Goal: Find specific page/section: Find specific page/section

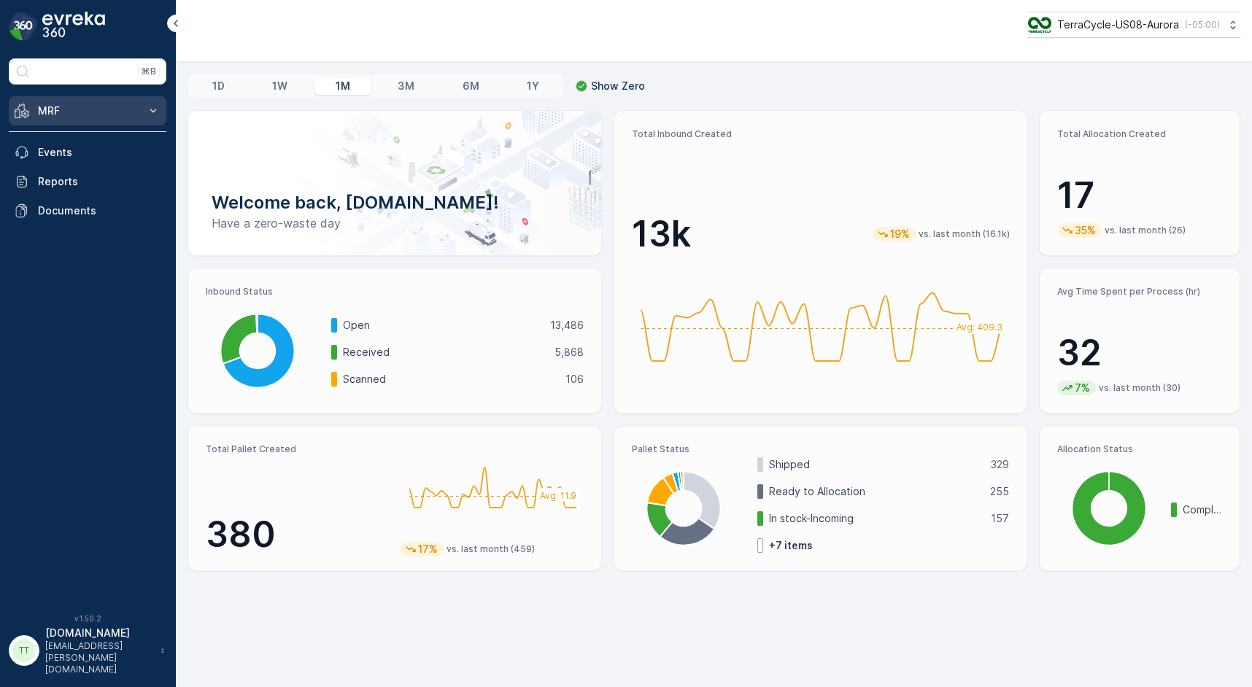
click at [136, 112] on p "MRF" at bounding box center [87, 111] width 99 height 15
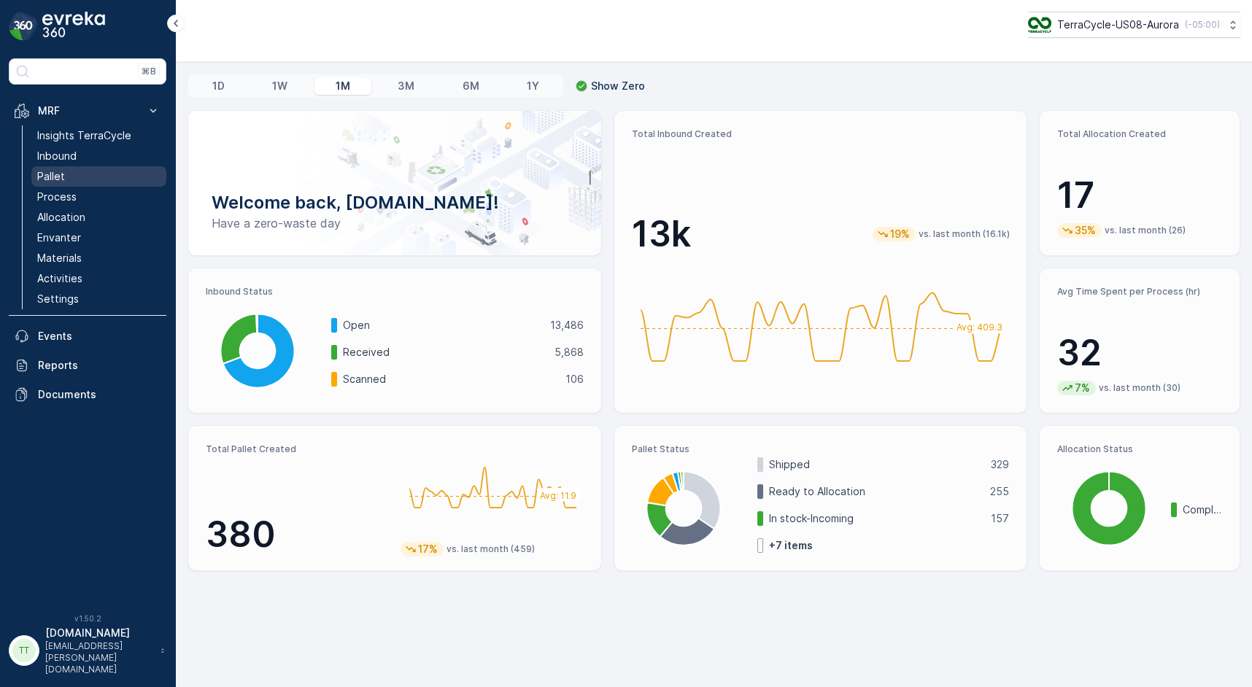
click at [58, 175] on p "Pallet" at bounding box center [51, 176] width 28 height 15
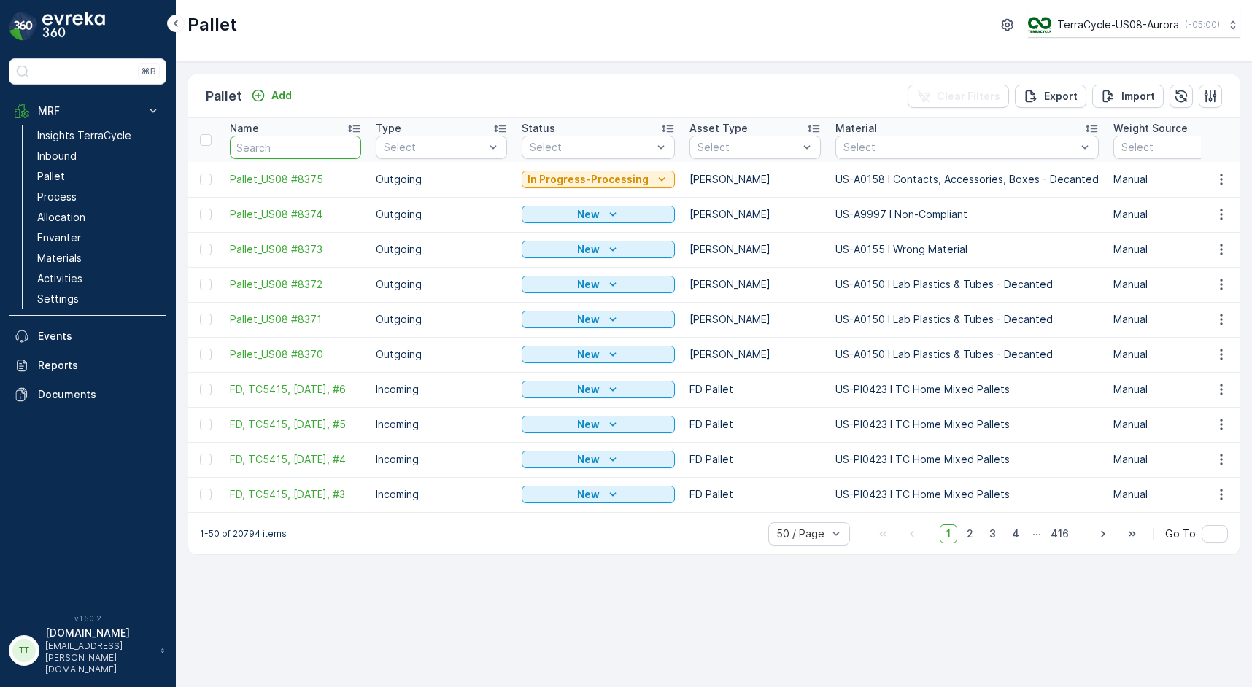
click at [273, 144] on input "text" at bounding box center [295, 147] width 131 height 23
paste input "SC6301"
type input "SC6301"
